Goal: Check status

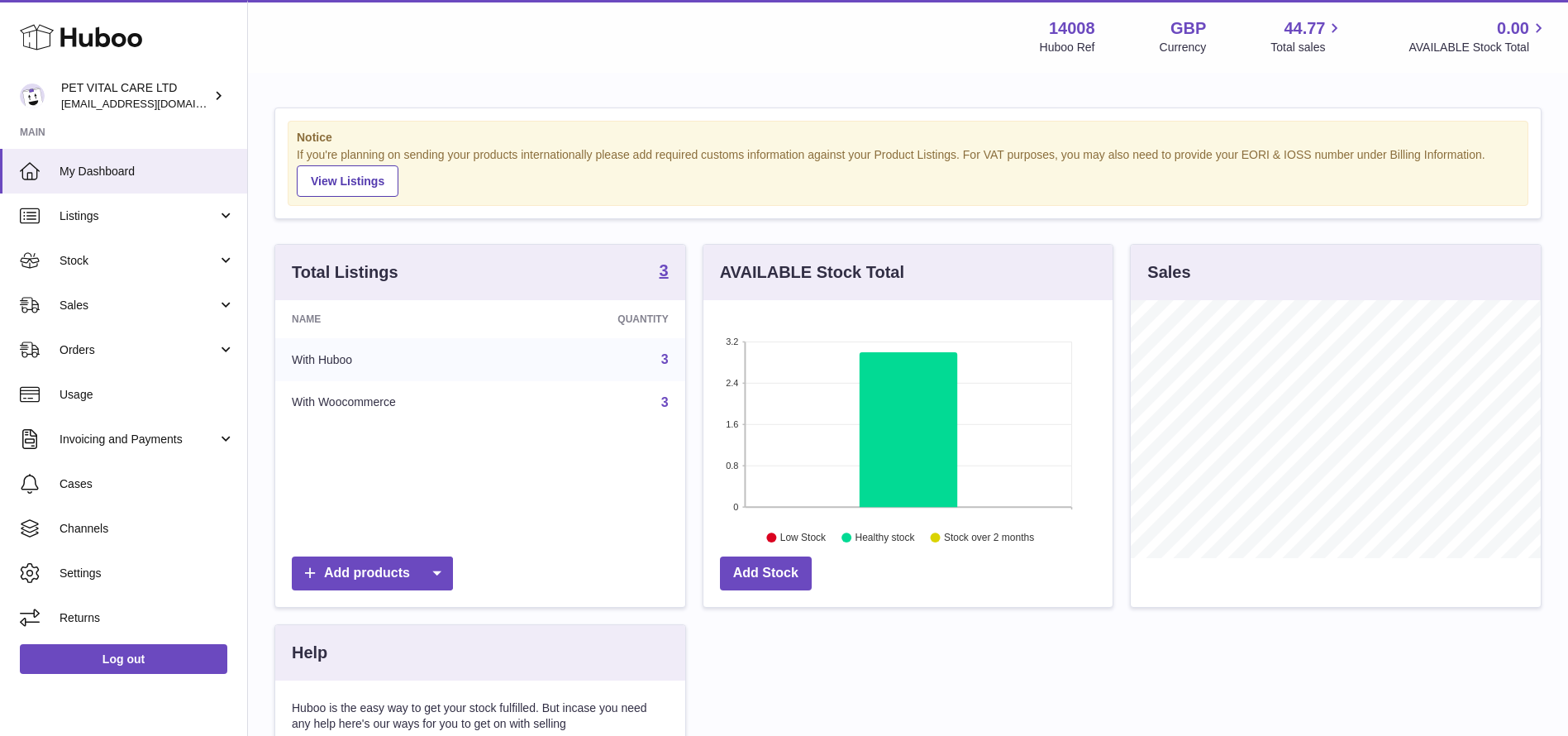
scroll to position [258, 409]
click at [127, 296] on link "Sales" at bounding box center [124, 305] width 247 height 44
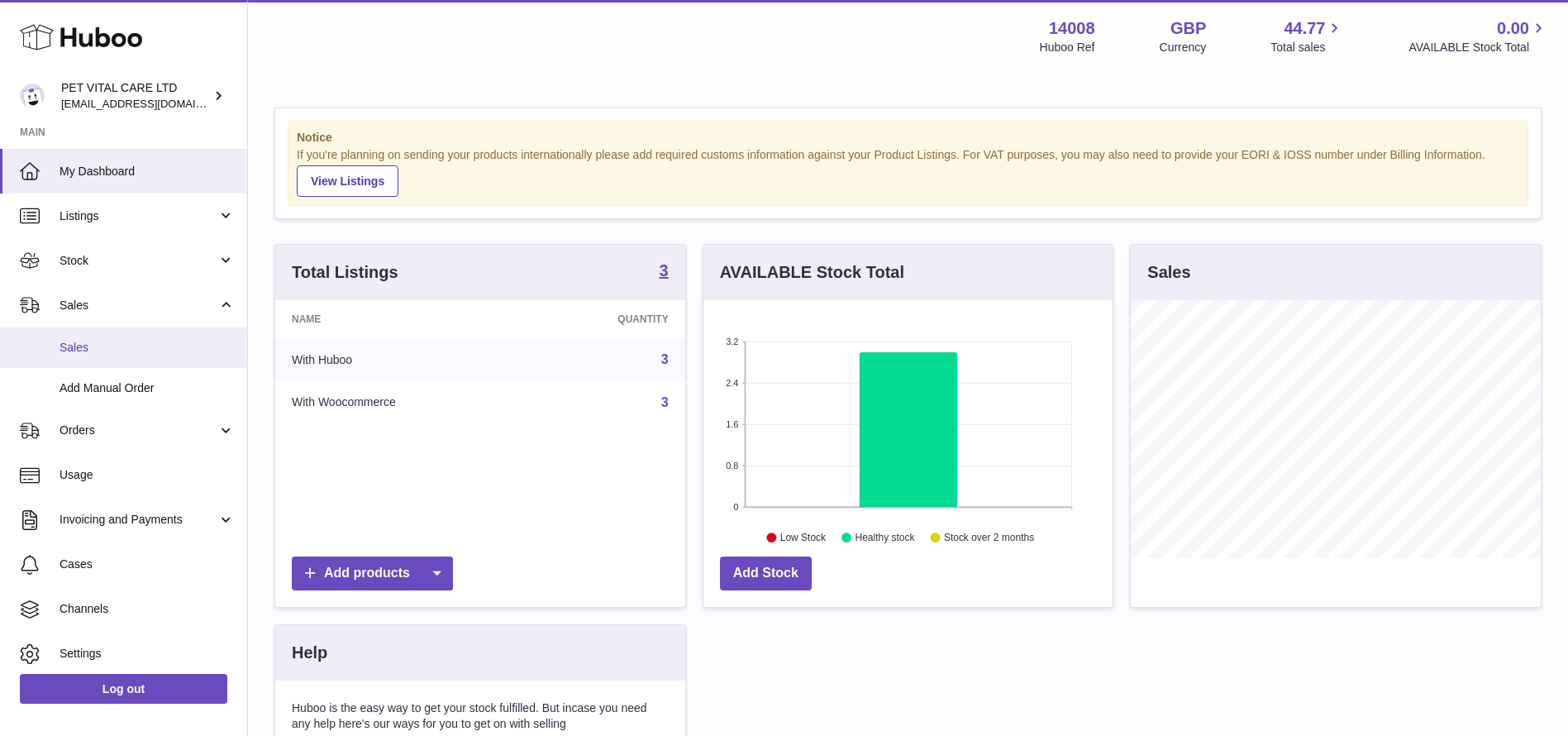
click at [124, 335] on link "Sales" at bounding box center [124, 348] width 247 height 41
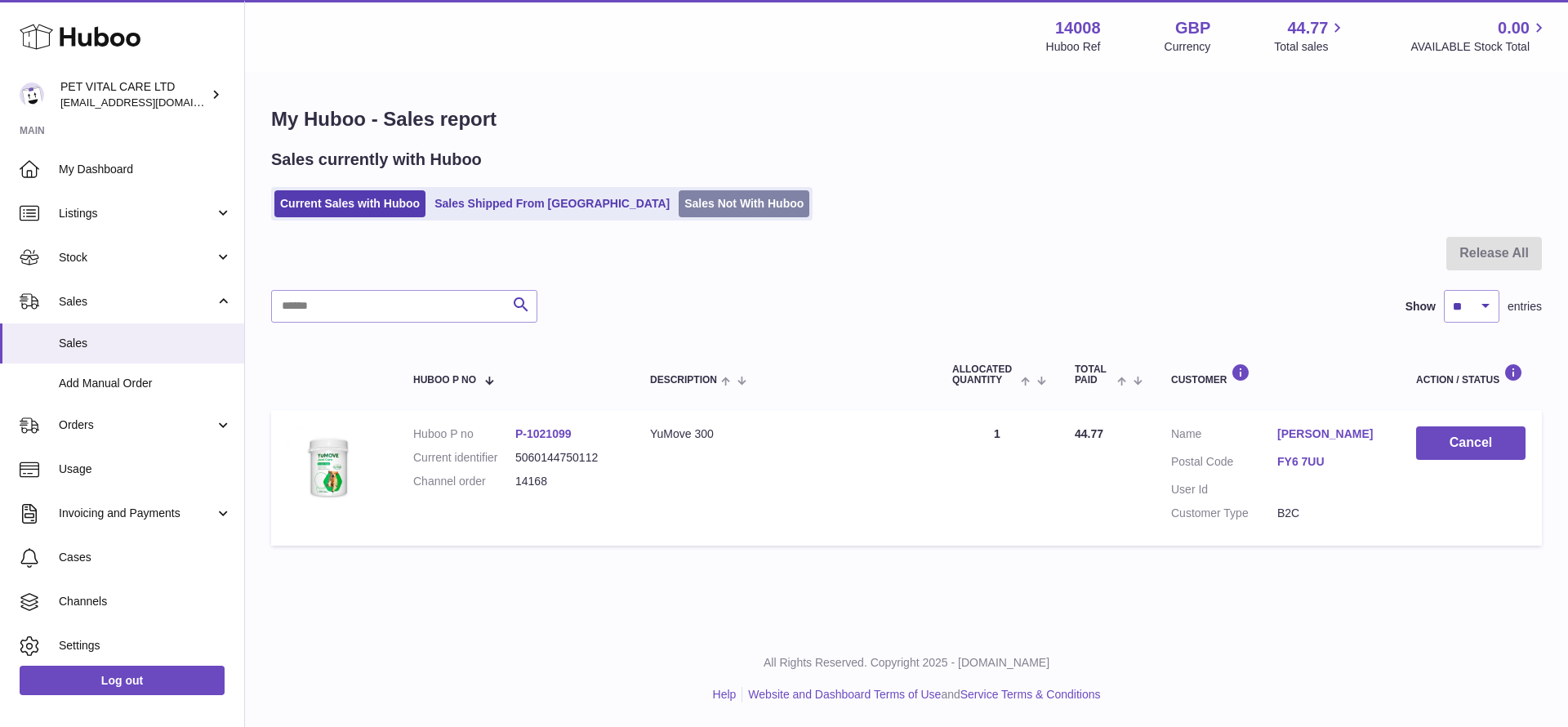
click at [679, 192] on link "Sales Not With Huboo" at bounding box center [743, 204] width 130 height 27
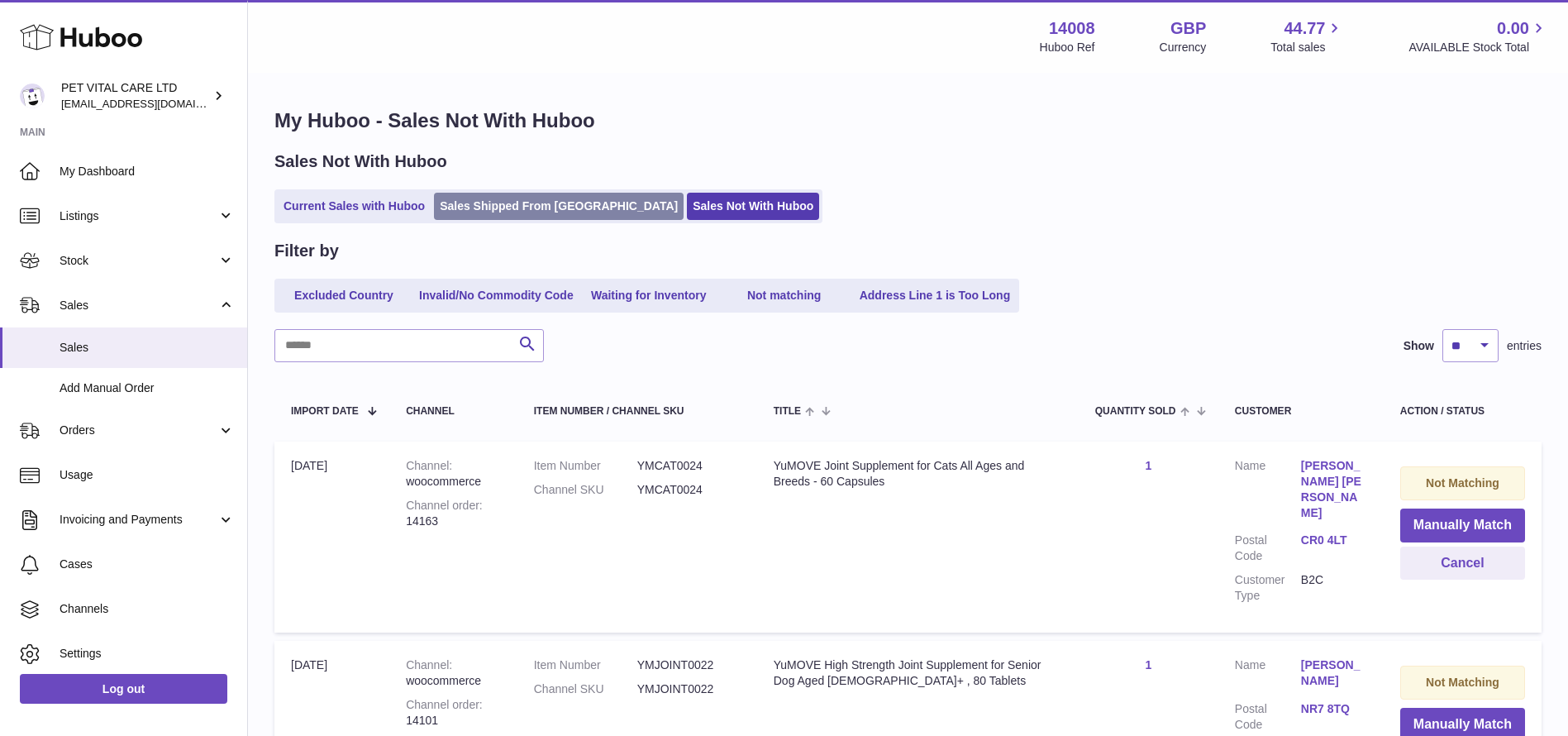
click at [474, 209] on link "Sales Shipped From Huboo" at bounding box center [559, 207] width 249 height 28
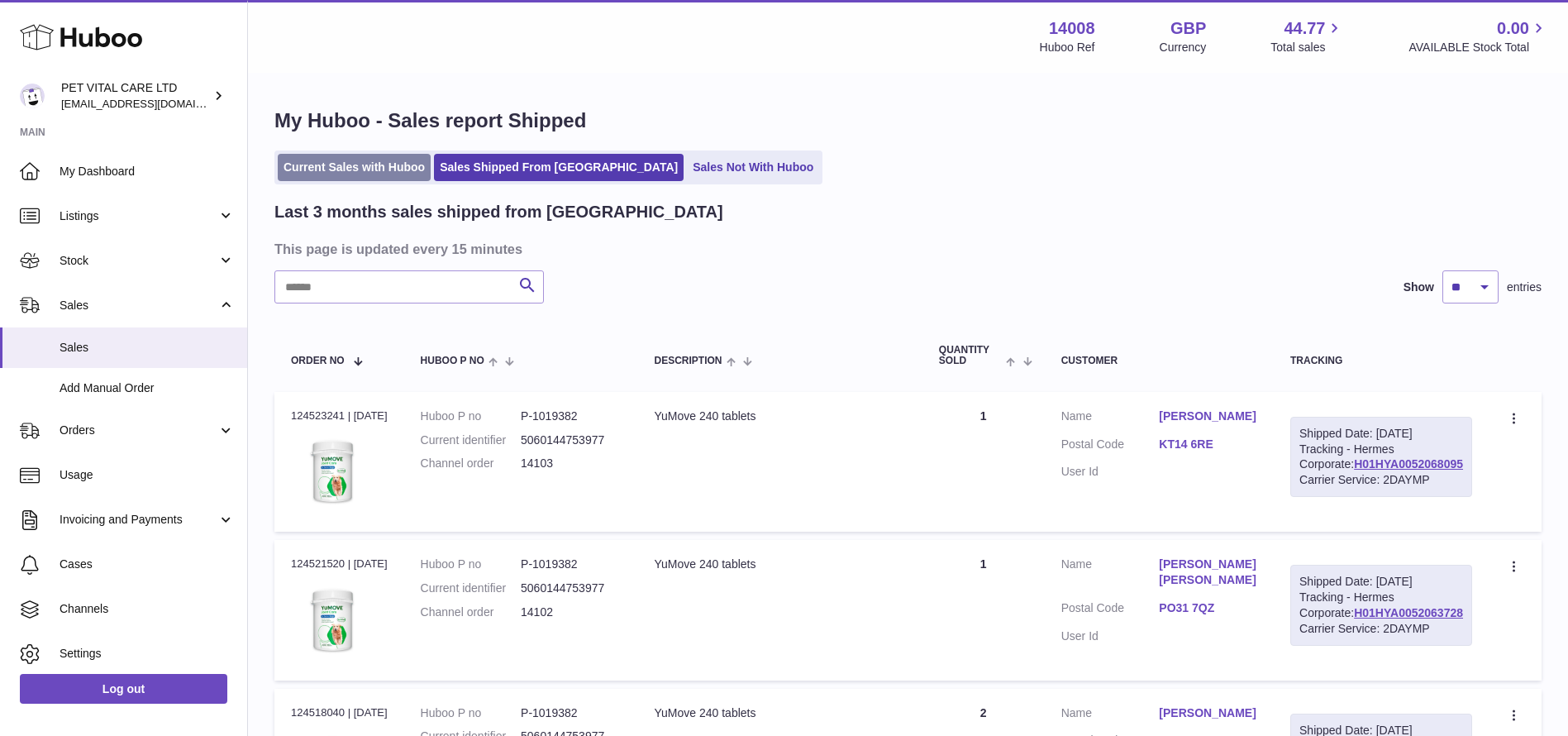
click at [326, 175] on link "Current Sales with Huboo" at bounding box center [355, 168] width 153 height 28
